Goal: Information Seeking & Learning: Find specific fact

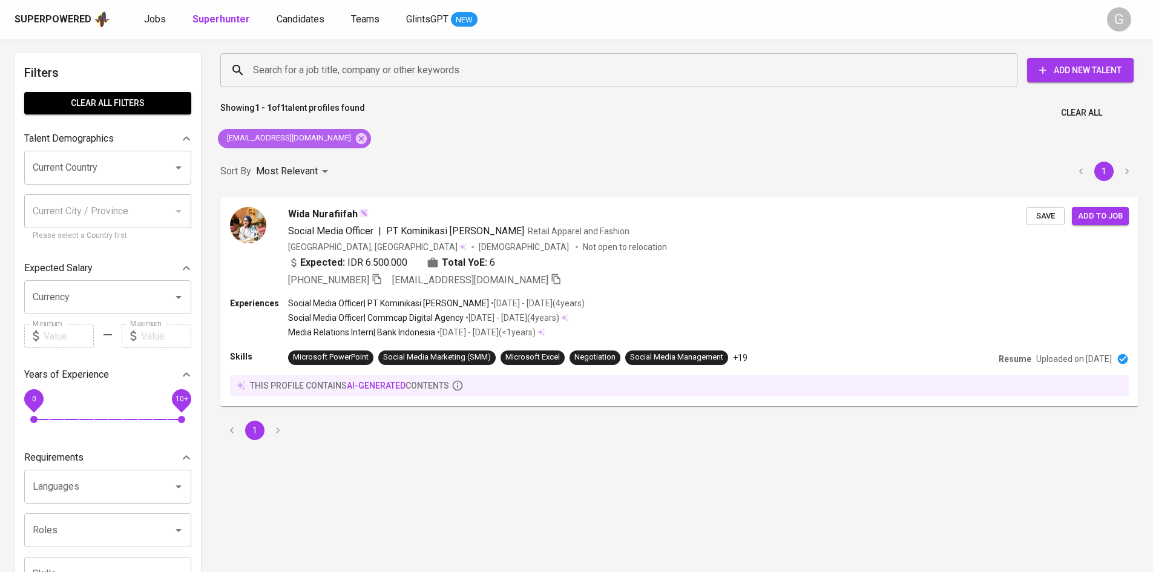
click at [356, 136] on icon at bounding box center [361, 138] width 11 height 11
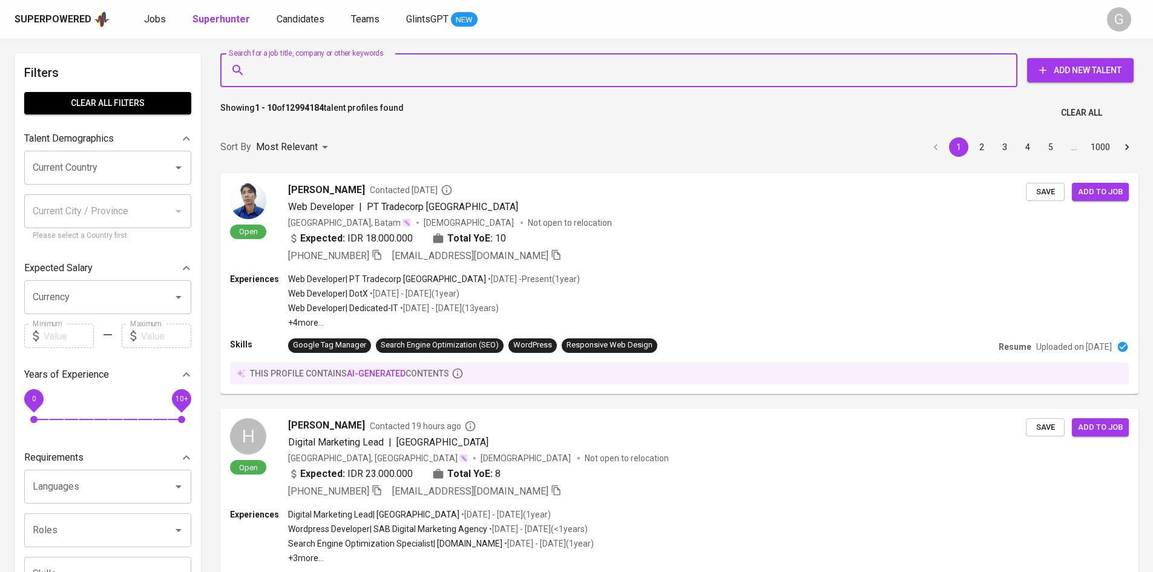
click at [304, 66] on input "Search for a job title, company or other keywords" at bounding box center [622, 70] width 744 height 23
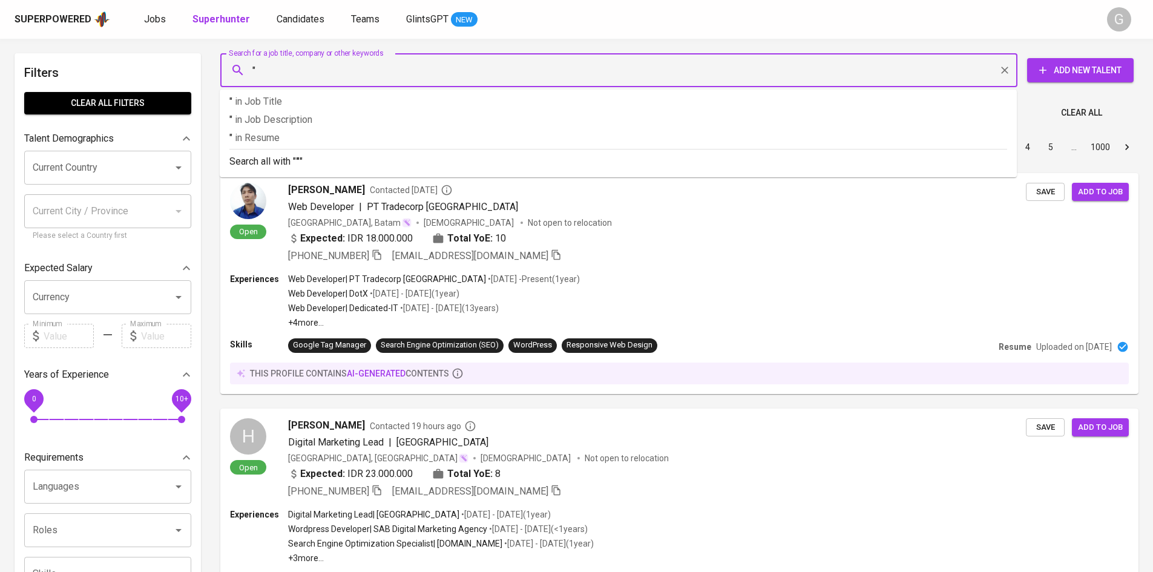
paste input "[PERSON_NAME] [PERSON_NAME]"
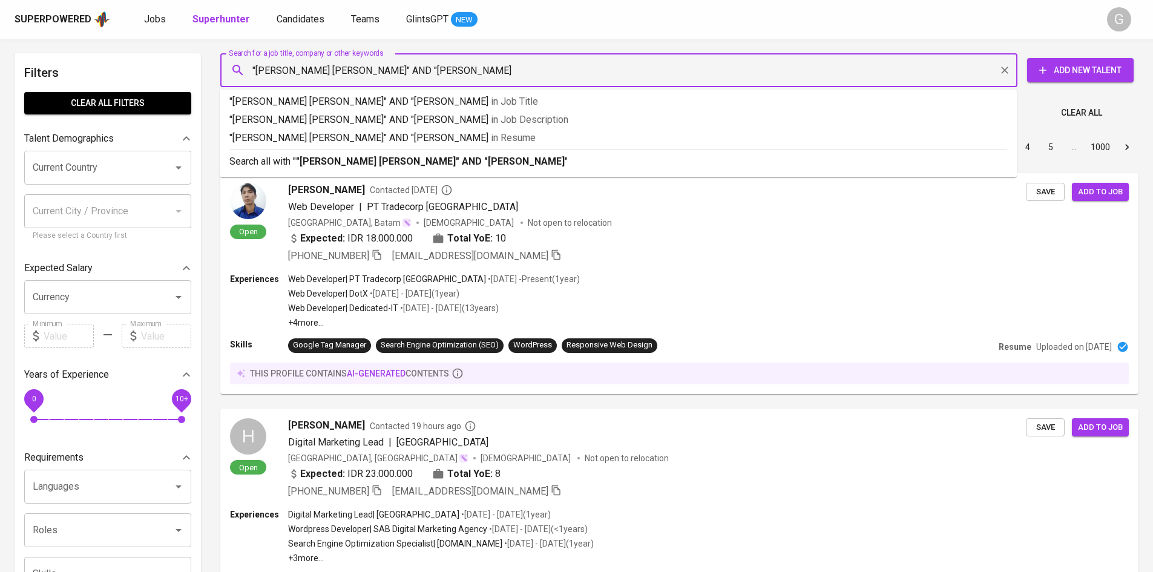
type input ""[PERSON_NAME] [PERSON_NAME]" AND "[PERSON_NAME]""
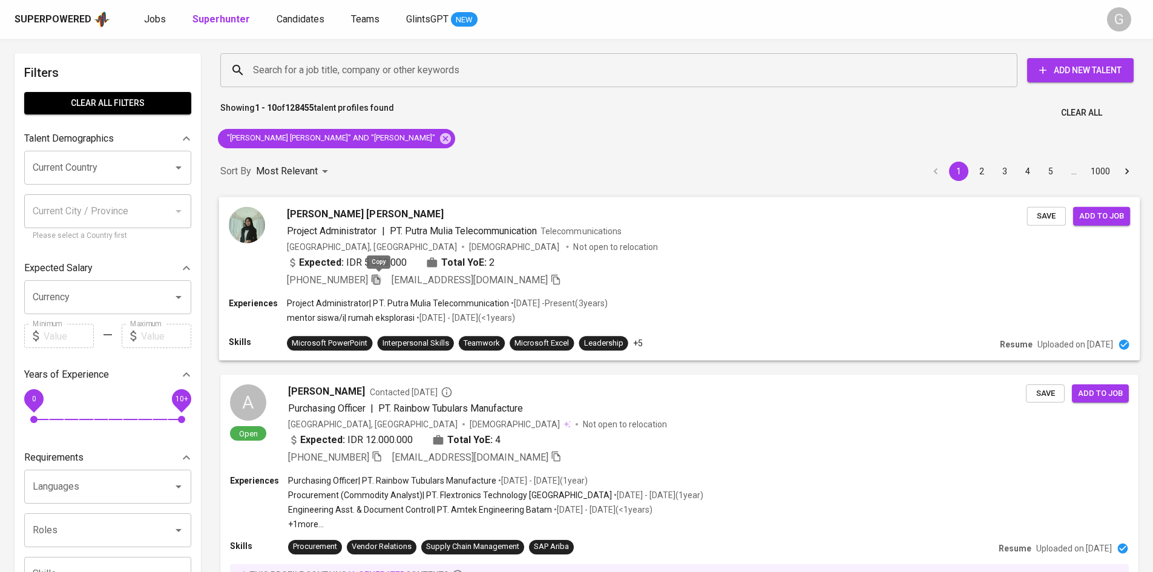
click at [378, 282] on icon "button" at bounding box center [375, 278] width 11 height 11
drag, startPoint x: 338, startPoint y: 139, endPoint x: 348, endPoint y: 69, distance: 70.3
click at [440, 139] on icon at bounding box center [445, 138] width 11 height 11
click at [348, 69] on input "Search for a job title, company or other keywords" at bounding box center [622, 70] width 744 height 23
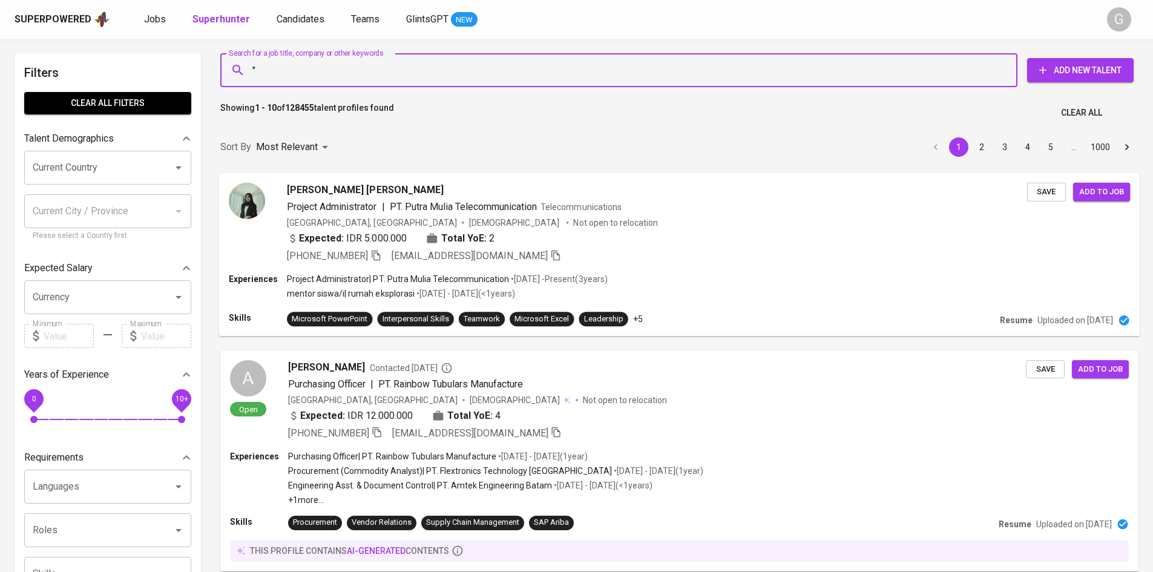
paste input "Tri Bogi Banjaransari"
type input ""Tri Bogi Banjaransari""
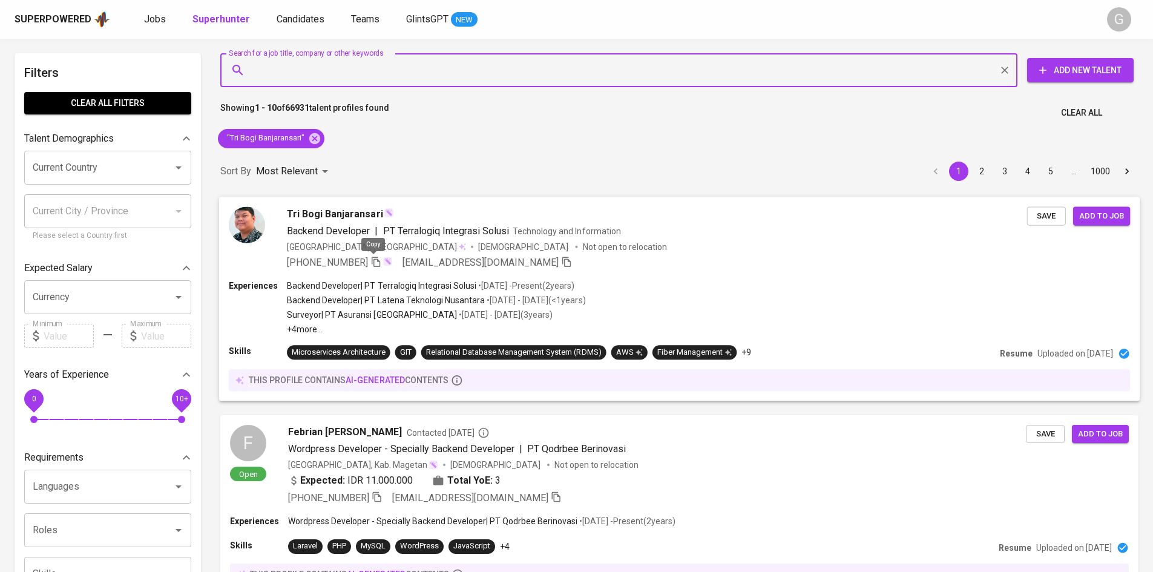
click at [374, 258] on icon "button" at bounding box center [375, 261] width 11 height 11
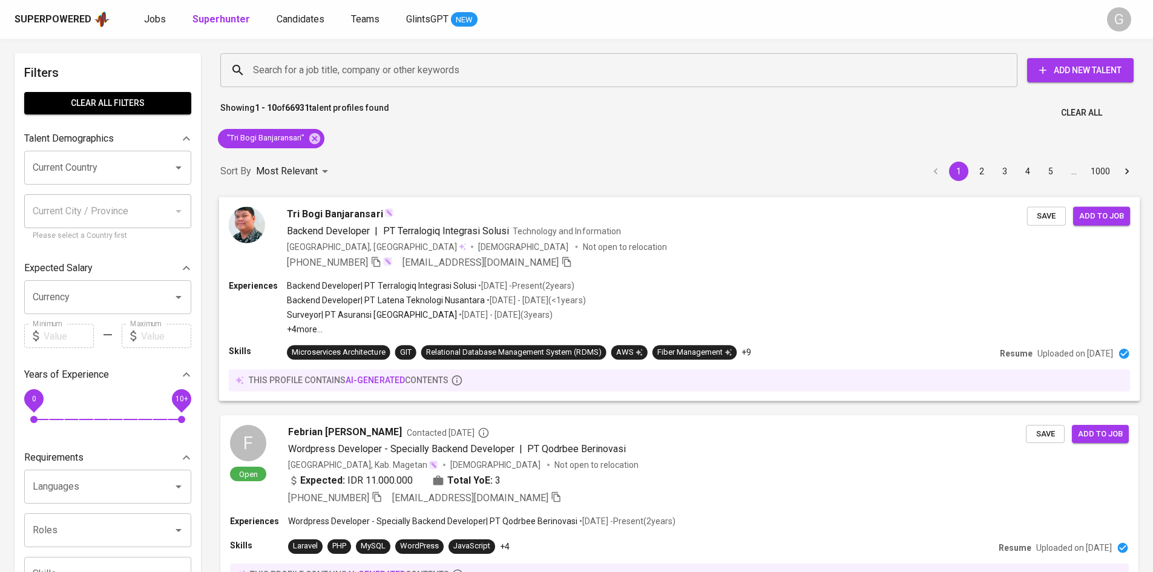
click at [941, 320] on div "Experiences Backend Developer | PT Terralogiq Integrasi Solusi • [DATE] - Prese…" at bounding box center [679, 307] width 901 height 56
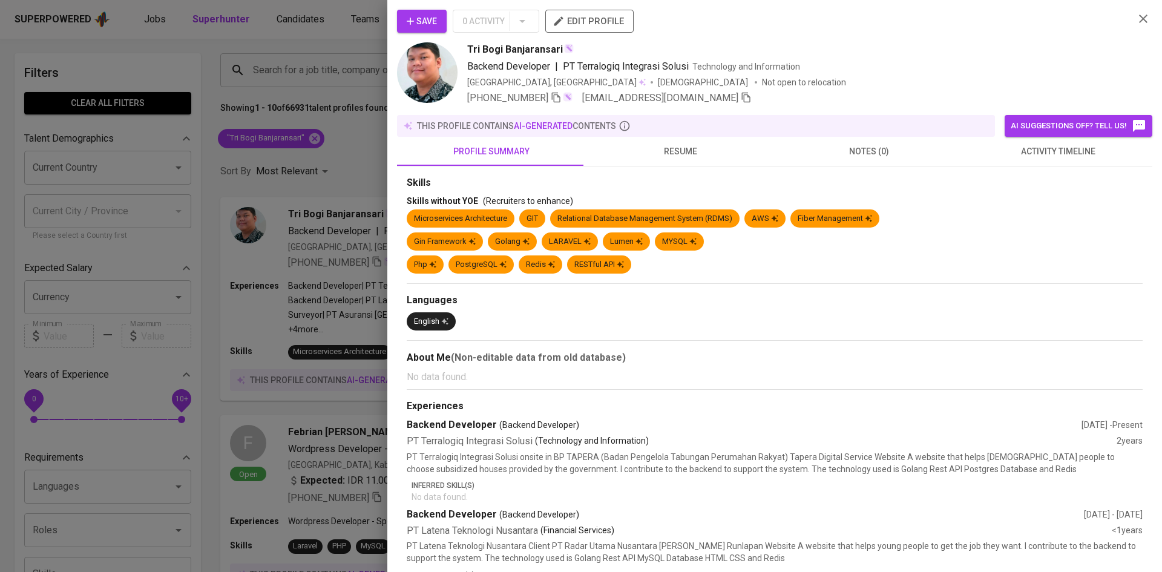
click at [672, 149] on span "resume" at bounding box center [680, 151] width 174 height 15
